Goal: Information Seeking & Learning: Check status

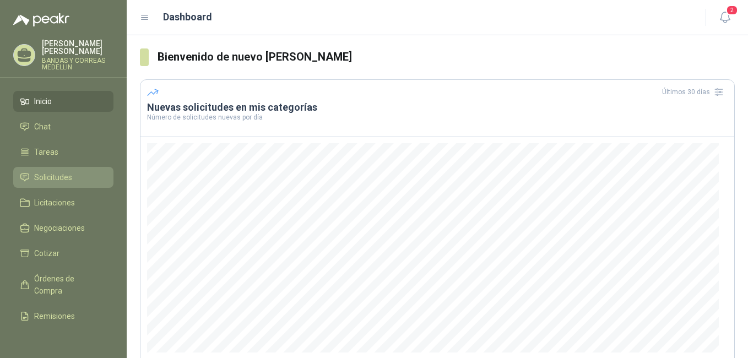
click at [36, 174] on span "Solicitudes" at bounding box center [53, 177] width 38 height 12
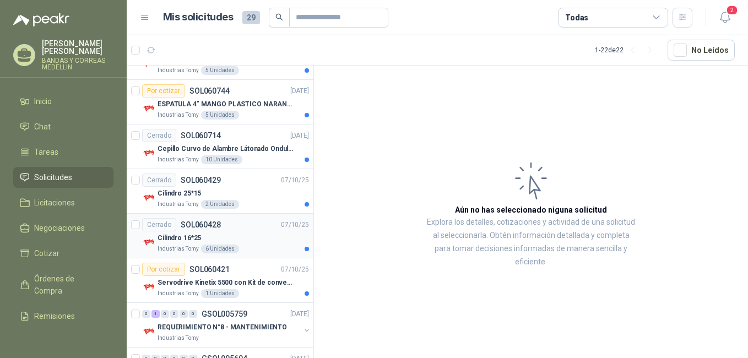
scroll to position [275, 0]
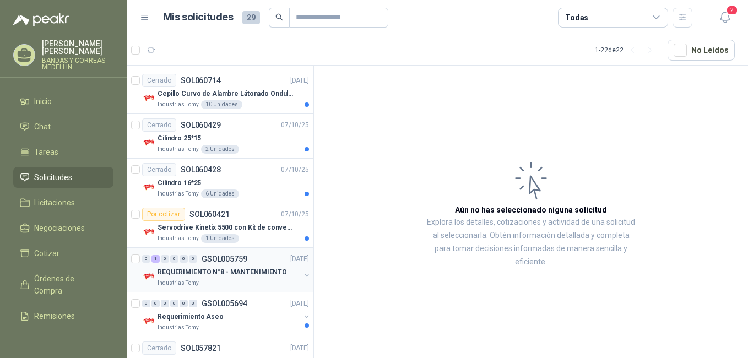
click at [235, 272] on p "REQUERIMIENTO N°8 - MANTENIMIENTO" at bounding box center [222, 272] width 129 height 10
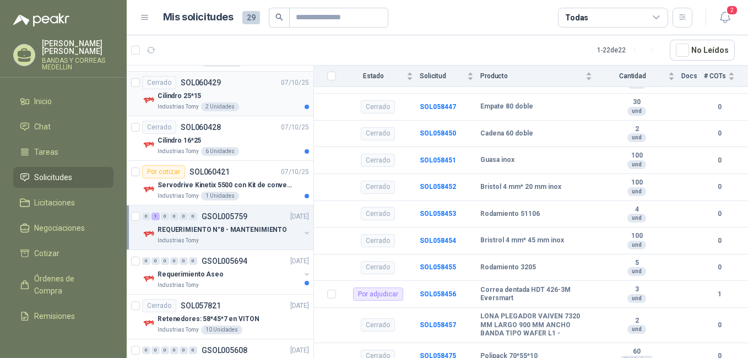
scroll to position [441, 0]
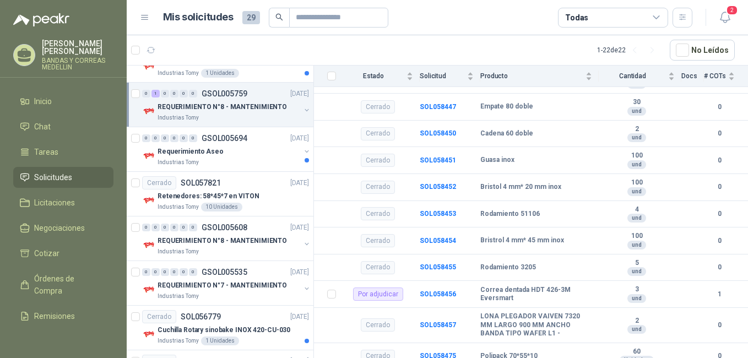
click at [238, 108] on p "REQUERIMIENTO N°8 - MANTENIMIENTO" at bounding box center [222, 107] width 129 height 10
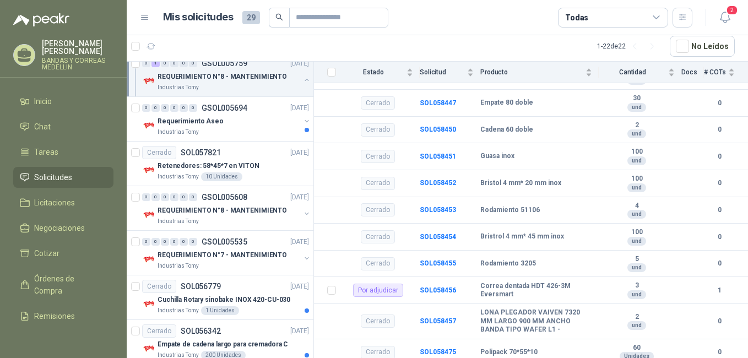
scroll to position [1818, 0]
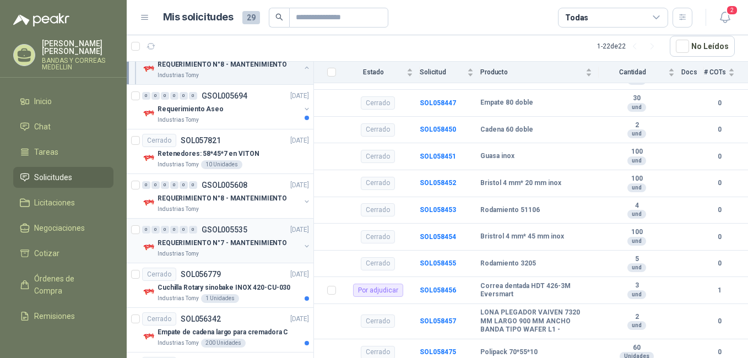
click at [243, 243] on p "REQUERIMIENTO N°7 - MANTENIMIENTO" at bounding box center [222, 243] width 129 height 10
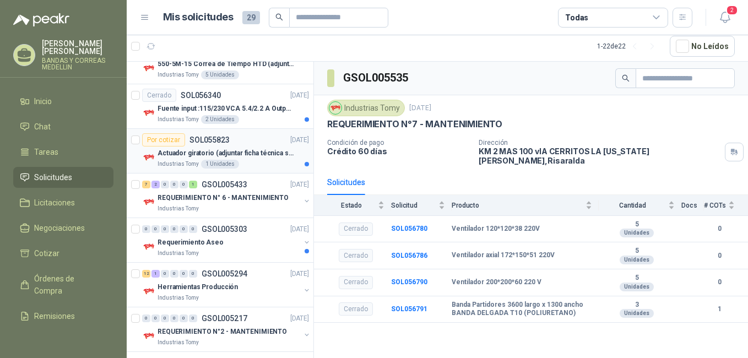
scroll to position [2140, 0]
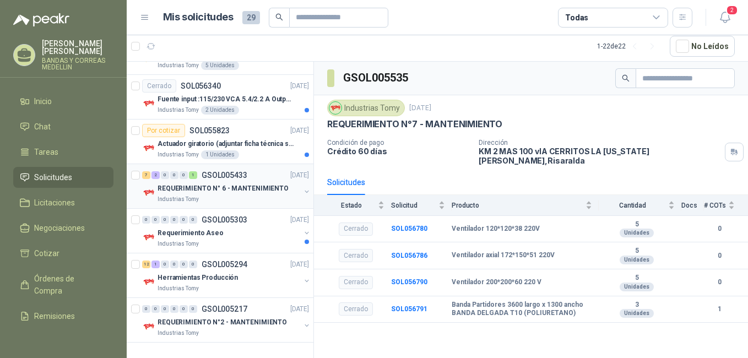
click at [210, 186] on p "REQUERIMIENTO N° 6 - MANTENIMIENTO" at bounding box center [223, 188] width 131 height 10
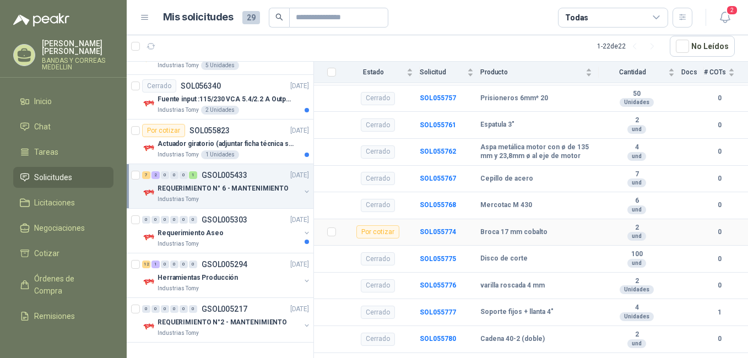
scroll to position [2313, 0]
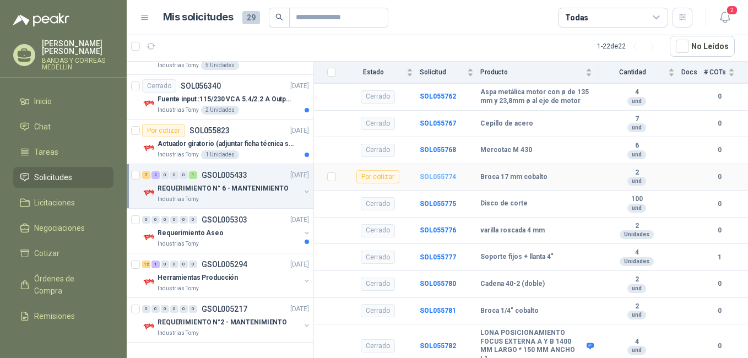
click at [440, 173] on b "SOL055774" at bounding box center [438, 177] width 36 height 8
